Goal: Information Seeking & Learning: Check status

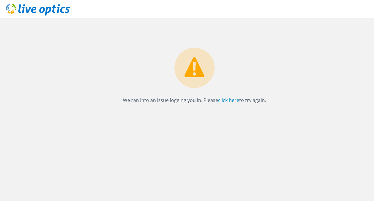
click at [51, 13] on icon at bounding box center [38, 10] width 64 height 12
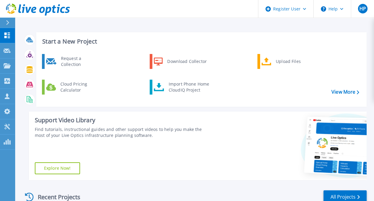
click at [5, 22] on button at bounding box center [7, 23] width 15 height 10
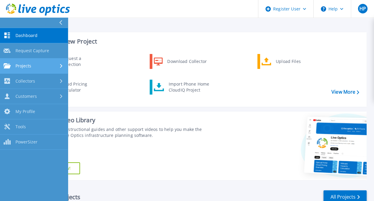
click at [34, 68] on link "Projects Projects" at bounding box center [34, 65] width 68 height 15
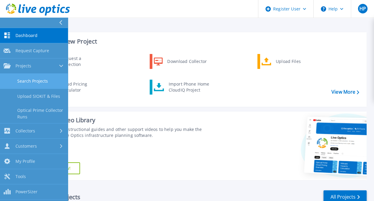
click at [42, 81] on link "Search Projects" at bounding box center [34, 81] width 68 height 15
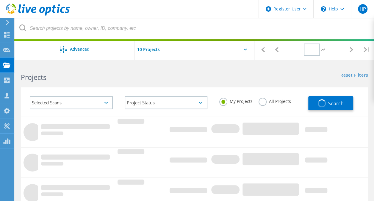
type input "1"
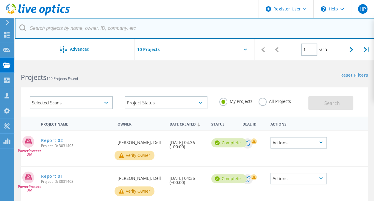
click at [47, 30] on input "text" at bounding box center [195, 28] width 360 height 21
paste input "2976255"
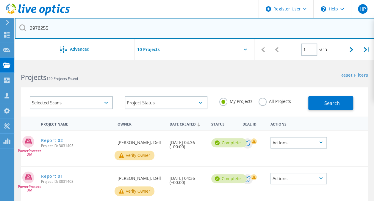
type input "2976255"
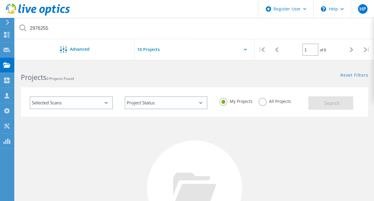
click at [266, 104] on div "All Projects" at bounding box center [275, 102] width 32 height 9
click at [263, 102] on label "All Projects" at bounding box center [275, 101] width 32 height 6
click at [0, 0] on input "All Projects" at bounding box center [0, 0] width 0 height 0
click at [334, 101] on span "Search" at bounding box center [331, 103] width 15 height 7
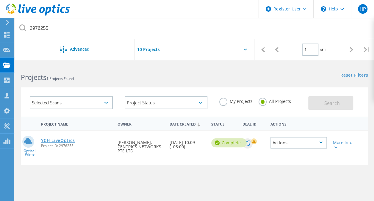
click at [55, 140] on link "YCH LiveOptics" at bounding box center [58, 140] width 34 height 4
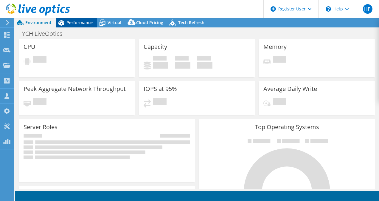
click at [71, 23] on span "Performance" at bounding box center [79, 23] width 26 height 6
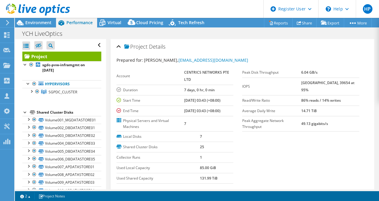
scroll to position [83, 0]
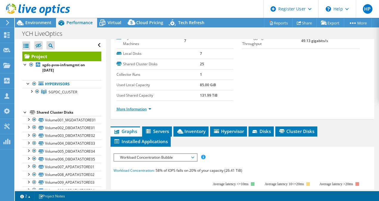
click at [140, 107] on link "More Information" at bounding box center [133, 108] width 35 height 5
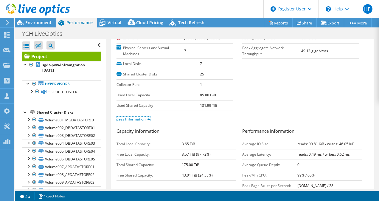
scroll to position [111, 0]
